Goal: Task Accomplishment & Management: Use online tool/utility

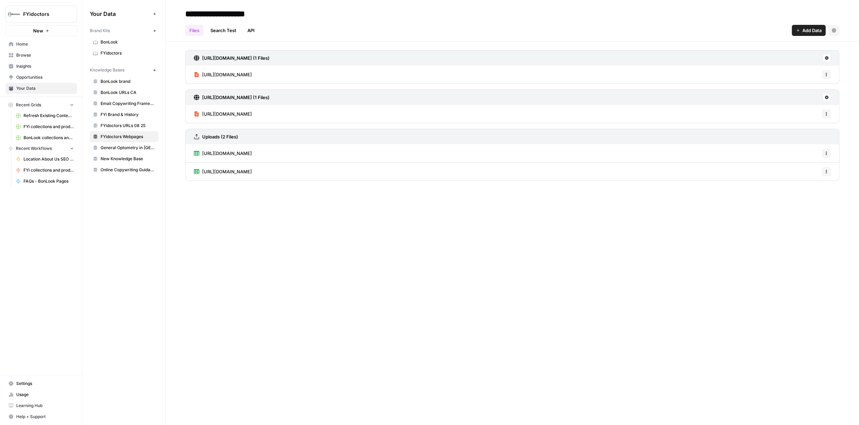
click at [34, 55] on span "Browse" at bounding box center [45, 55] width 58 height 6
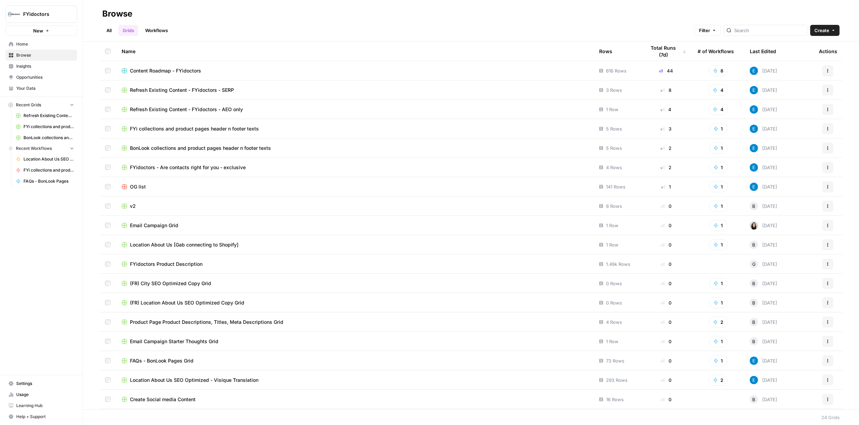
click at [176, 68] on span "Content Roadmap - FYidoctors" at bounding box center [165, 70] width 71 height 7
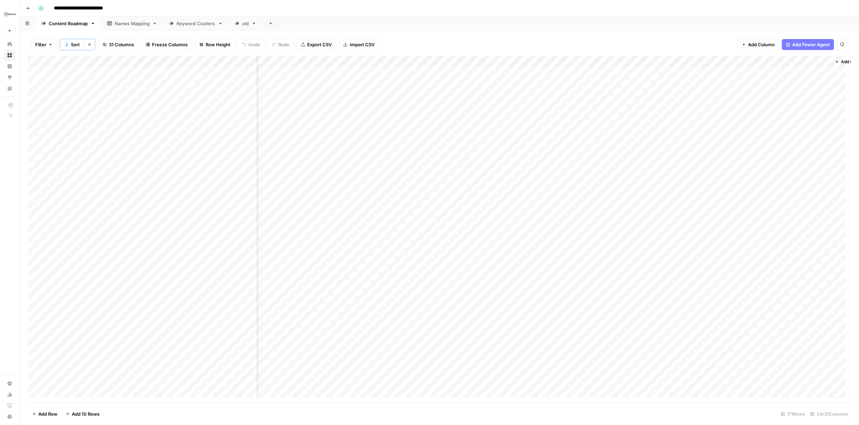
scroll to position [0, 1028]
click at [744, 73] on div "Add Column" at bounding box center [439, 229] width 822 height 347
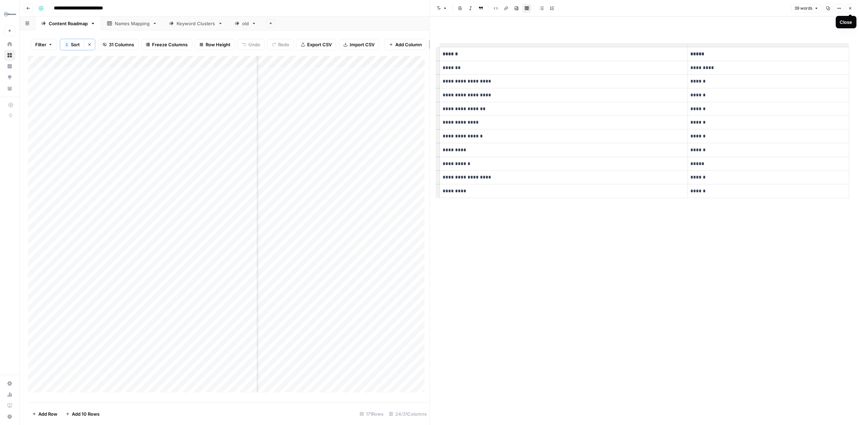
click at [850, 9] on icon "button" at bounding box center [850, 8] width 4 height 4
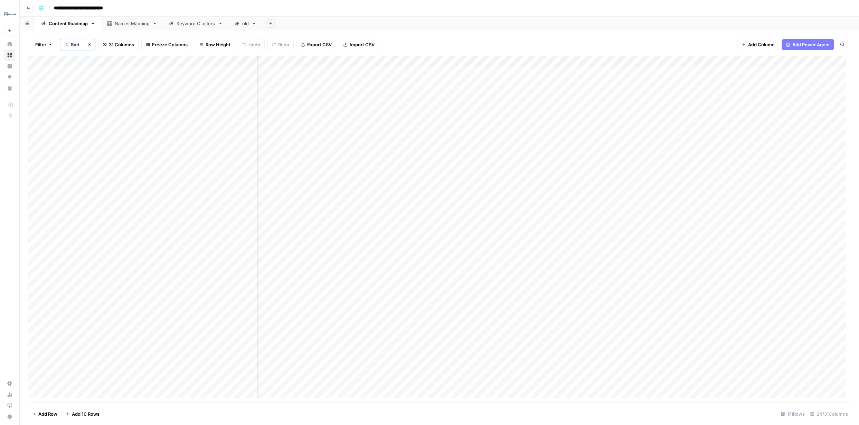
scroll to position [0, 531]
click at [722, 73] on div "Add Column" at bounding box center [439, 229] width 822 height 347
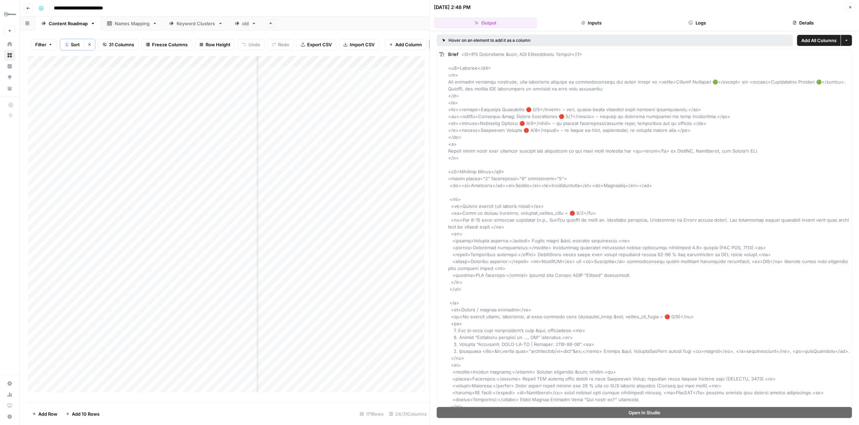
click at [850, 7] on icon "button" at bounding box center [850, 7] width 2 height 2
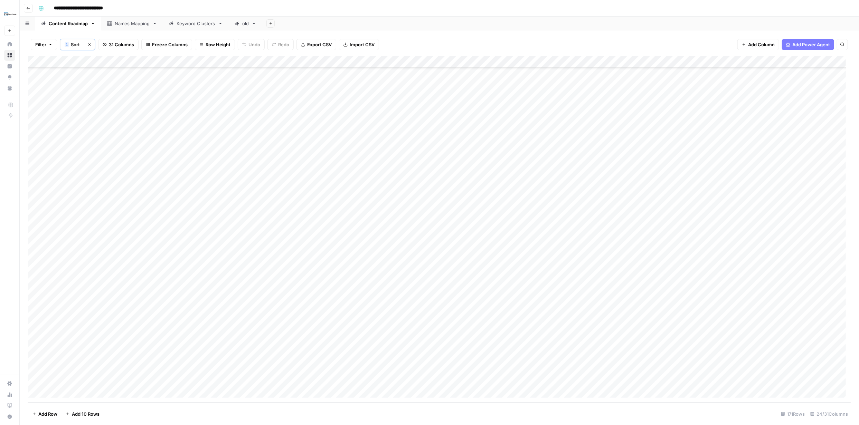
scroll to position [1689, 0]
click at [482, 344] on div "Add Column" at bounding box center [439, 229] width 822 height 347
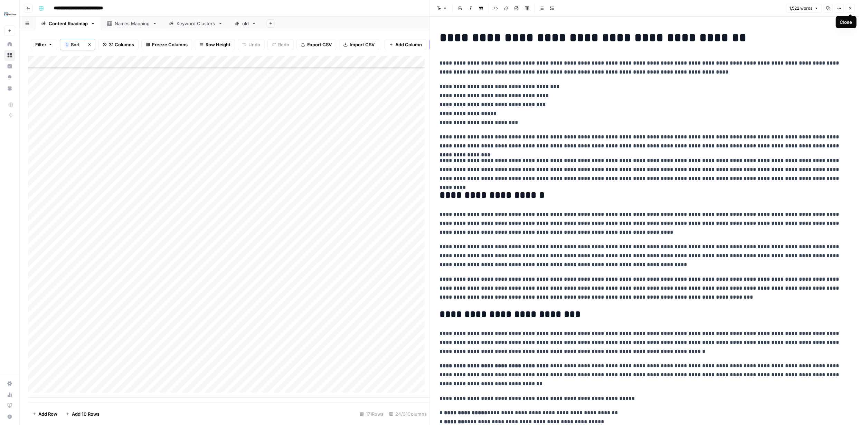
click at [848, 9] on icon "button" at bounding box center [850, 8] width 4 height 4
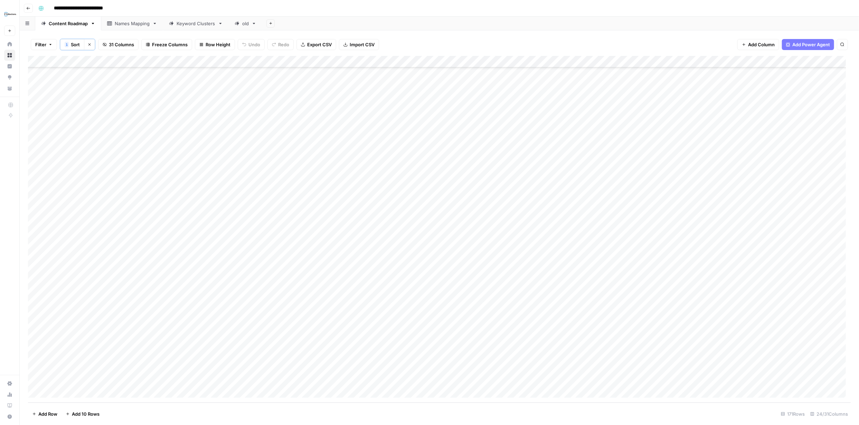
click at [146, 347] on div "Add Column" at bounding box center [439, 229] width 822 height 347
click at [147, 346] on div "Add Column" at bounding box center [439, 229] width 822 height 347
click at [148, 348] on div "Add Column" at bounding box center [439, 229] width 822 height 347
click at [149, 350] on div "Add Column" at bounding box center [439, 229] width 822 height 347
click at [86, 348] on div "Add Column" at bounding box center [439, 229] width 822 height 347
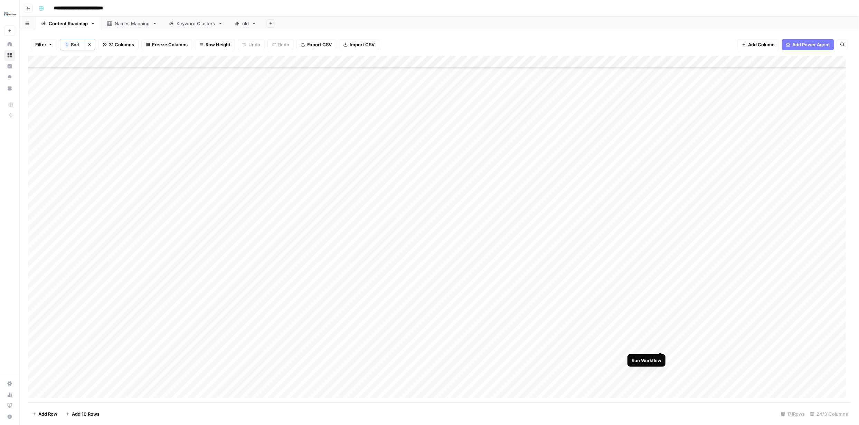
click at [658, 344] on div "Add Column" at bounding box center [439, 229] width 822 height 347
click at [661, 344] on div "Add Column" at bounding box center [439, 229] width 822 height 347
click at [536, 345] on div "Add Column" at bounding box center [439, 229] width 822 height 347
click at [573, 347] on div "Add Column" at bounding box center [439, 229] width 822 height 347
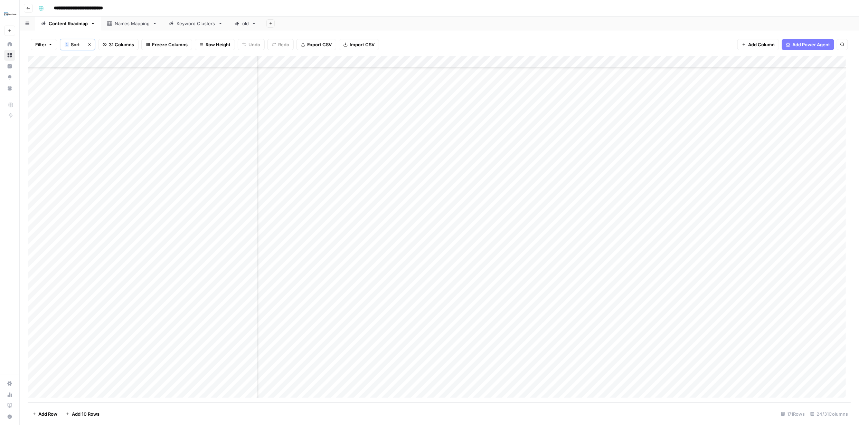
scroll to position [1689, 771]
click at [483, 344] on div "Add Column" at bounding box center [439, 229] width 822 height 347
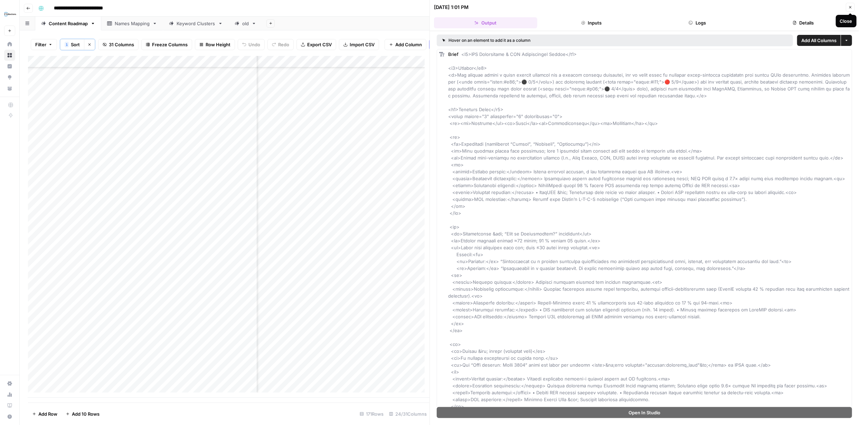
click at [851, 7] on icon "button" at bounding box center [850, 7] width 4 height 4
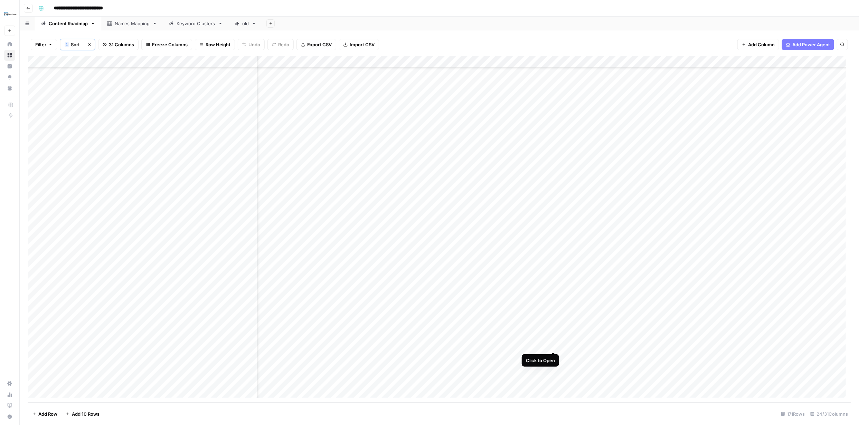
click at [554, 344] on div "Add Column" at bounding box center [439, 229] width 822 height 347
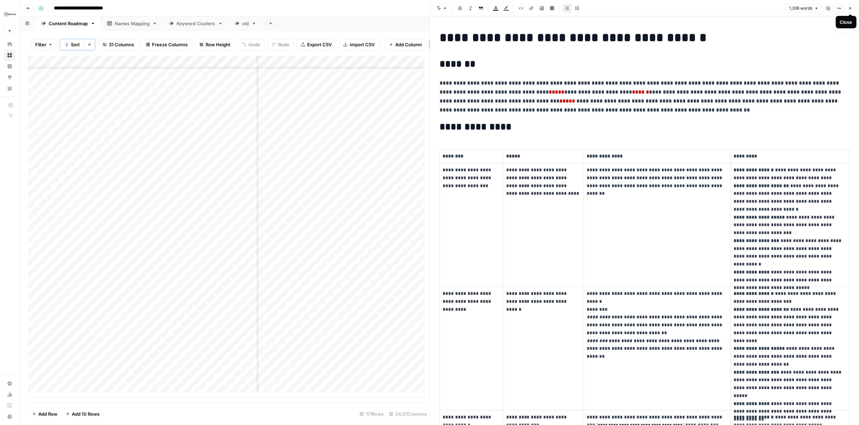
click at [852, 9] on button "Close" at bounding box center [849, 8] width 9 height 9
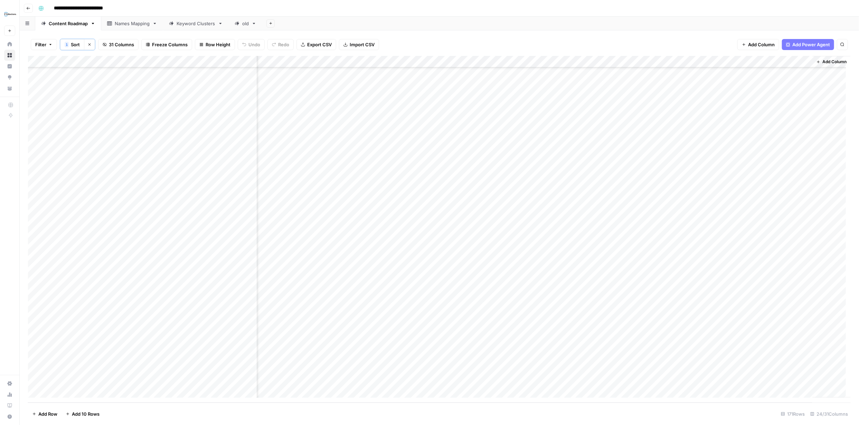
scroll to position [1689, 1033]
click at [576, 346] on div "Add Column" at bounding box center [439, 229] width 822 height 347
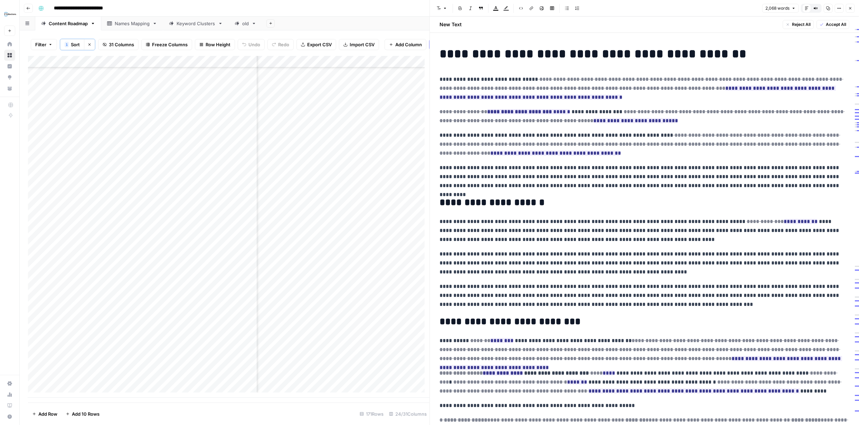
click at [831, 25] on span "Accept All" at bounding box center [835, 24] width 20 height 6
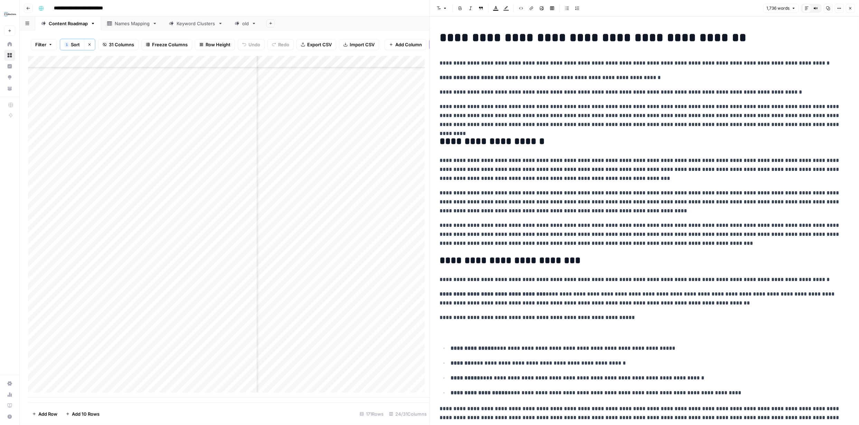
scroll to position [1278, 0]
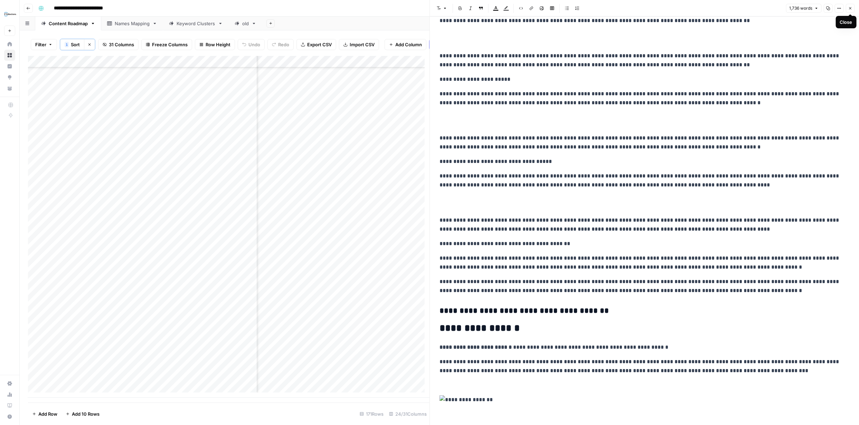
click at [851, 7] on icon "button" at bounding box center [850, 8] width 2 height 2
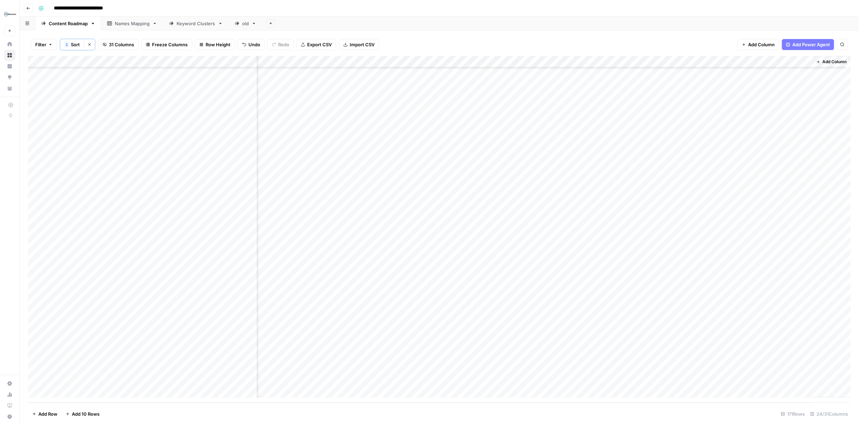
scroll to position [1689, 1024]
click at [648, 346] on div "Add Column" at bounding box center [439, 229] width 822 height 347
click at [745, 344] on div "Add Column" at bounding box center [439, 229] width 822 height 347
